Goal: Check status: Check status

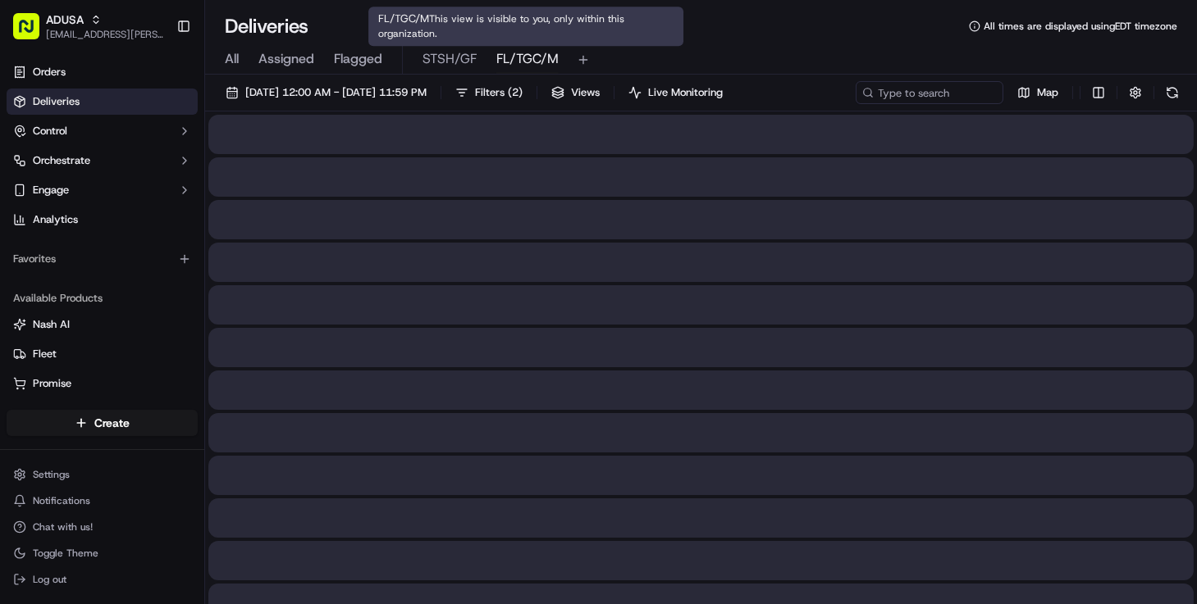
click at [514, 59] on span "FL/TGC/M" at bounding box center [527, 59] width 62 height 20
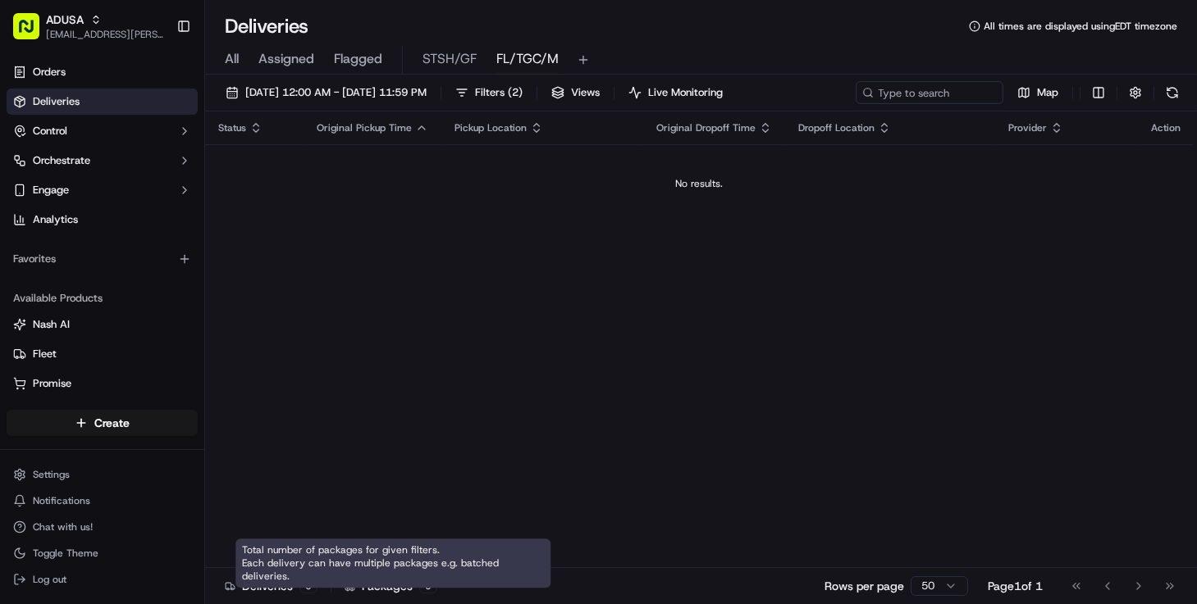
click at [376, 496] on div "Status Original Pickup Time Pickup Location Original Dropoff Time Dropoff Locat…" at bounding box center [699, 340] width 988 height 457
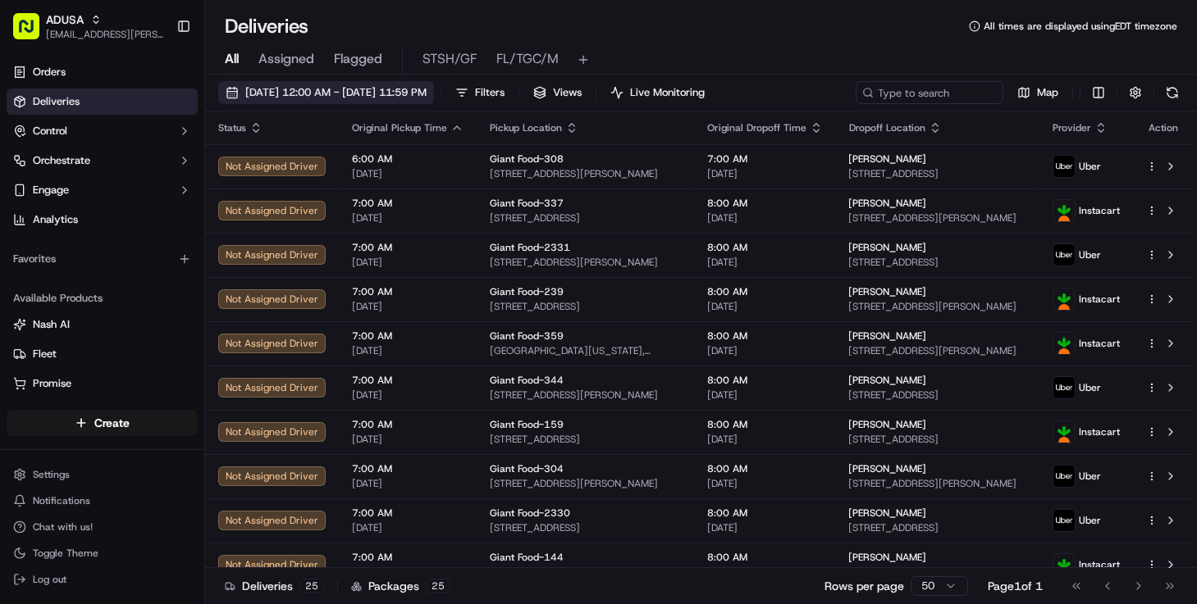
click at [372, 90] on span "[DATE] 12:00 AM - [DATE] 11:59 PM" at bounding box center [335, 92] width 181 height 15
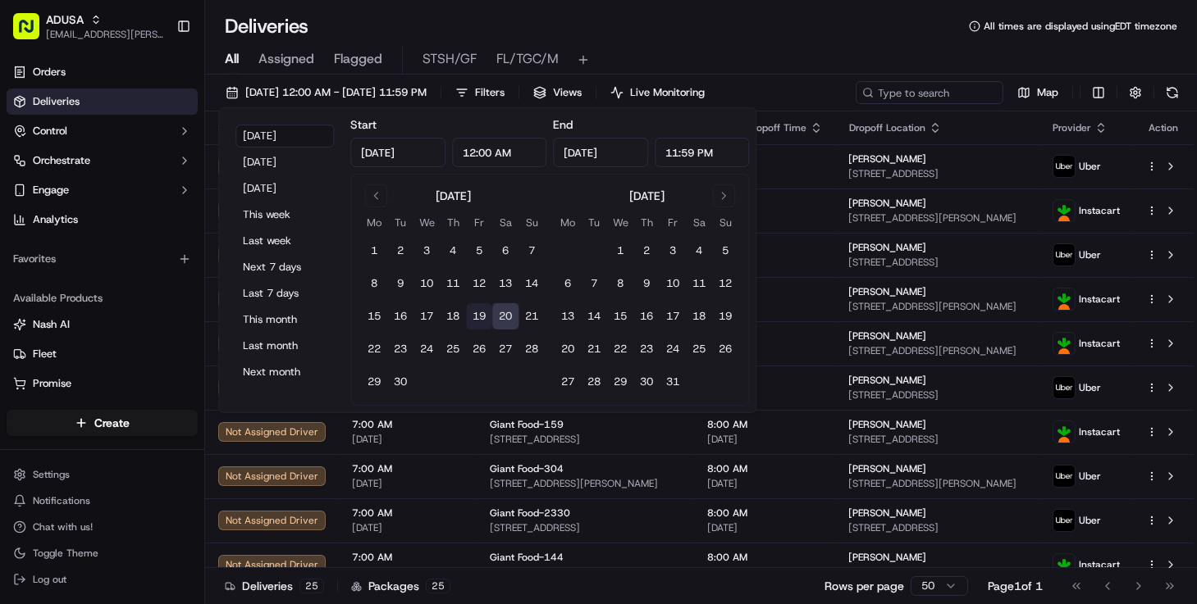
click at [480, 312] on button "19" at bounding box center [479, 316] width 26 height 26
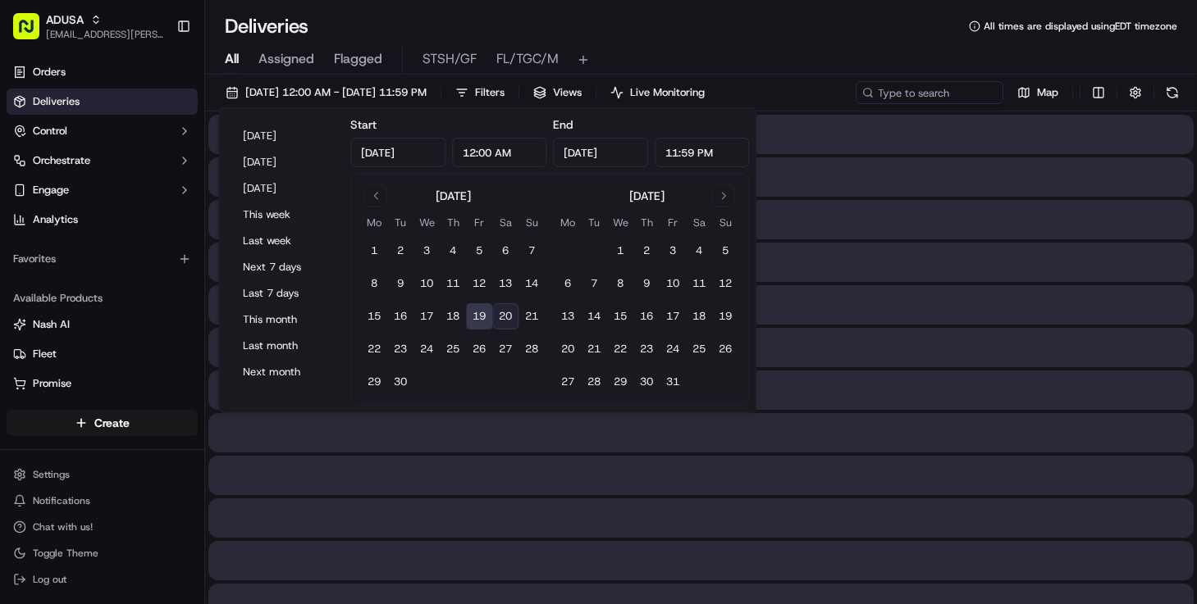
type input "[DATE]"
click at [510, 314] on button "20" at bounding box center [505, 316] width 26 height 26
type input "[DATE]"
click at [723, 58] on div "All Assigned Flagged STSH/GF FL/TGC/M" at bounding box center [701, 60] width 992 height 29
